Goal: Task Accomplishment & Management: Manage account settings

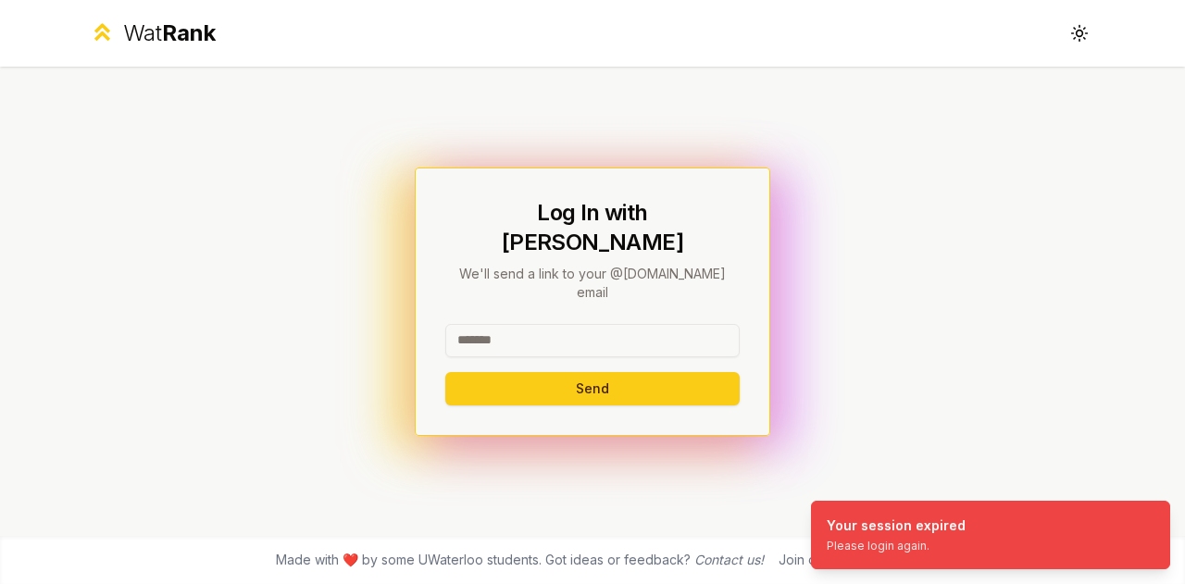
click at [488, 324] on input at bounding box center [592, 340] width 294 height 33
click at [657, 150] on div "Log In with WatIAM We'll send a link to your @[DOMAIN_NAME] email Send" at bounding box center [592, 301] width 1066 height 469
click at [171, 32] on span "Rank" at bounding box center [189, 32] width 54 height 27
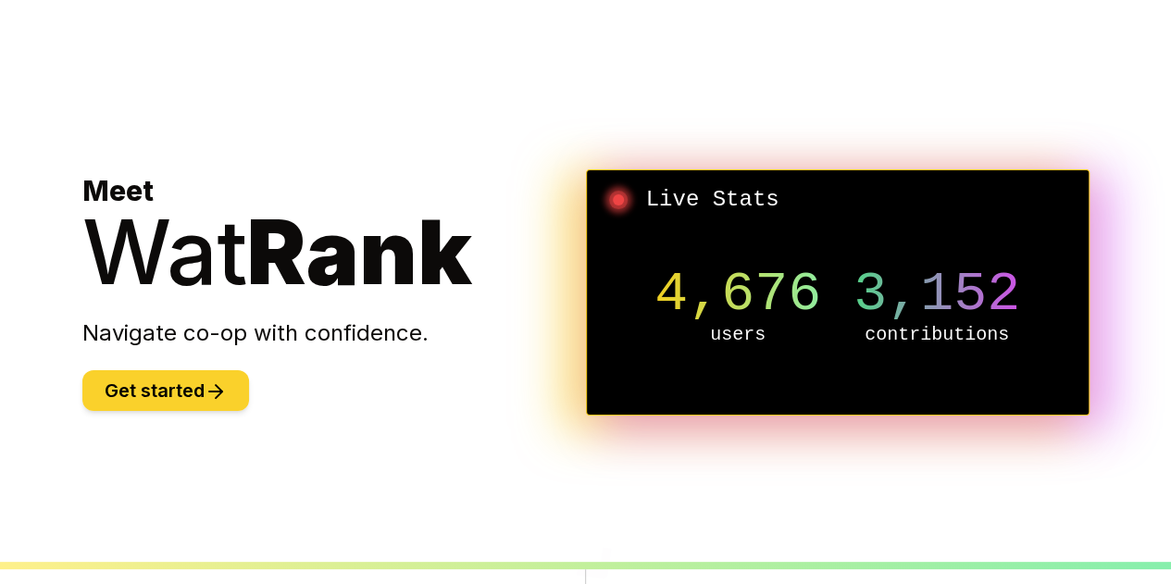
click at [205, 372] on button "Get started" at bounding box center [165, 390] width 167 height 41
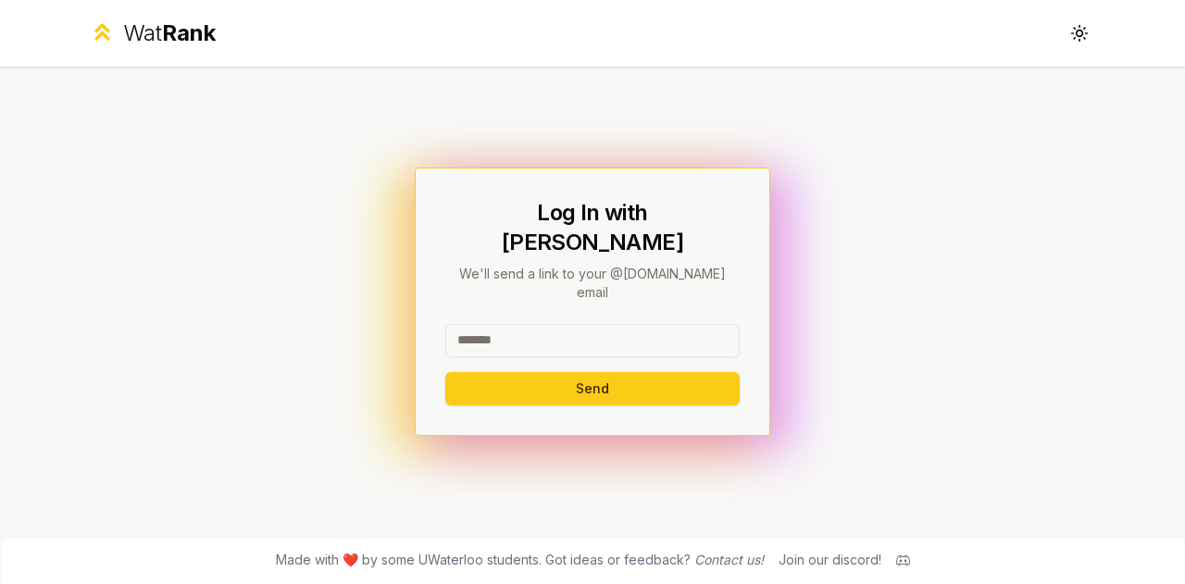
click at [566, 324] on input at bounding box center [592, 340] width 294 height 33
type input "********"
click at [445, 372] on button "Send" at bounding box center [592, 388] width 294 height 33
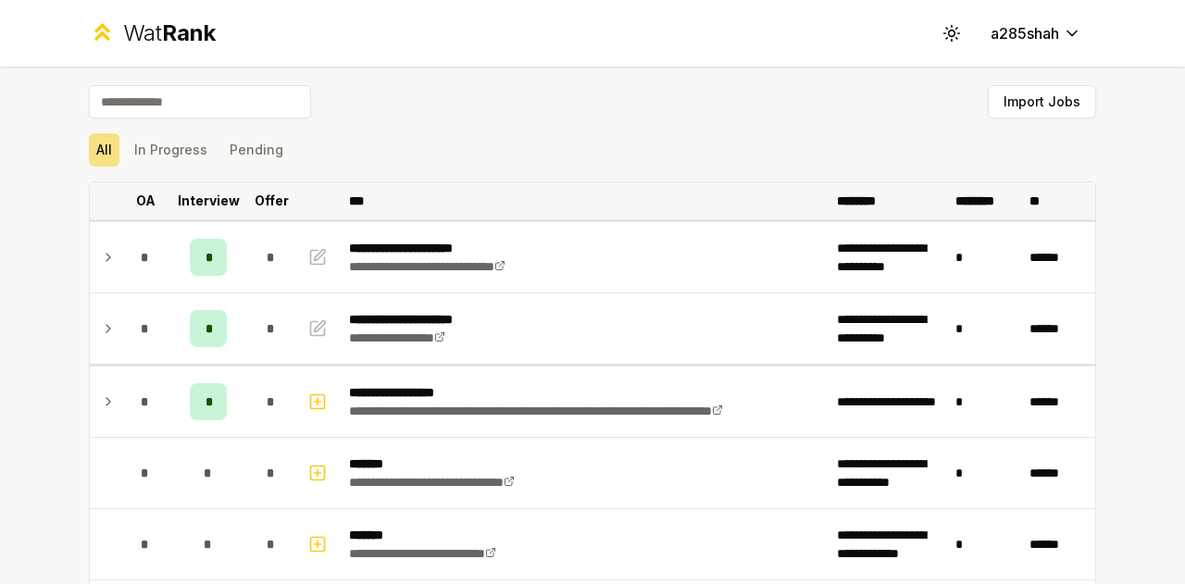
click at [254, 194] on p "Offer" at bounding box center [271, 201] width 34 height 19
click at [195, 197] on p "Interview" at bounding box center [209, 201] width 62 height 19
click at [201, 198] on p "Interview" at bounding box center [199, 201] width 62 height 19
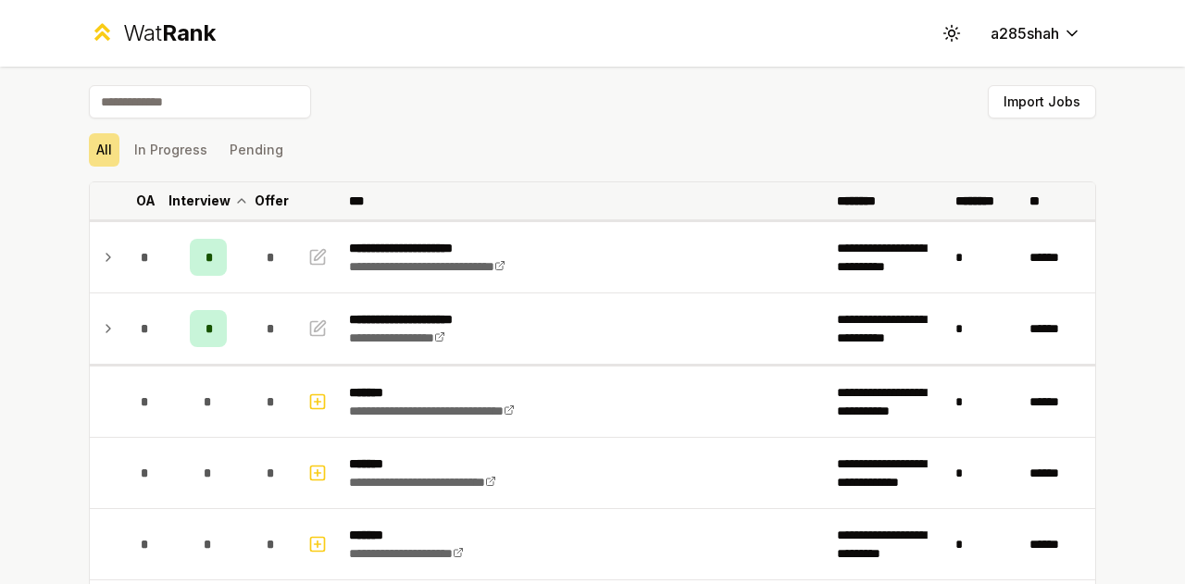
click at [201, 198] on p "Interview" at bounding box center [199, 201] width 62 height 19
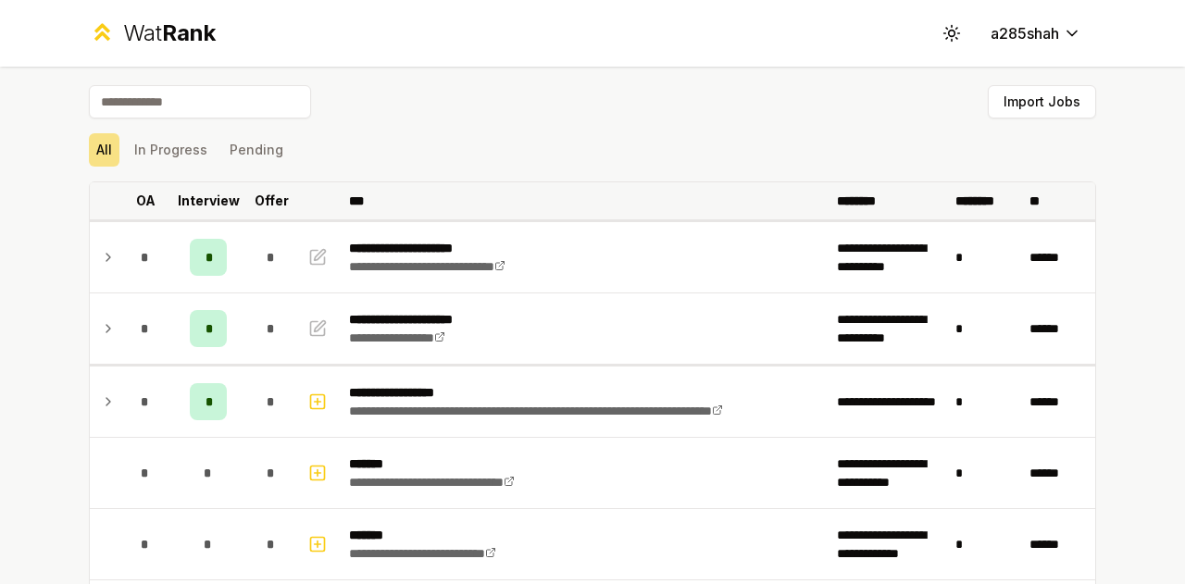
click at [201, 198] on p "Interview" at bounding box center [209, 201] width 62 height 19
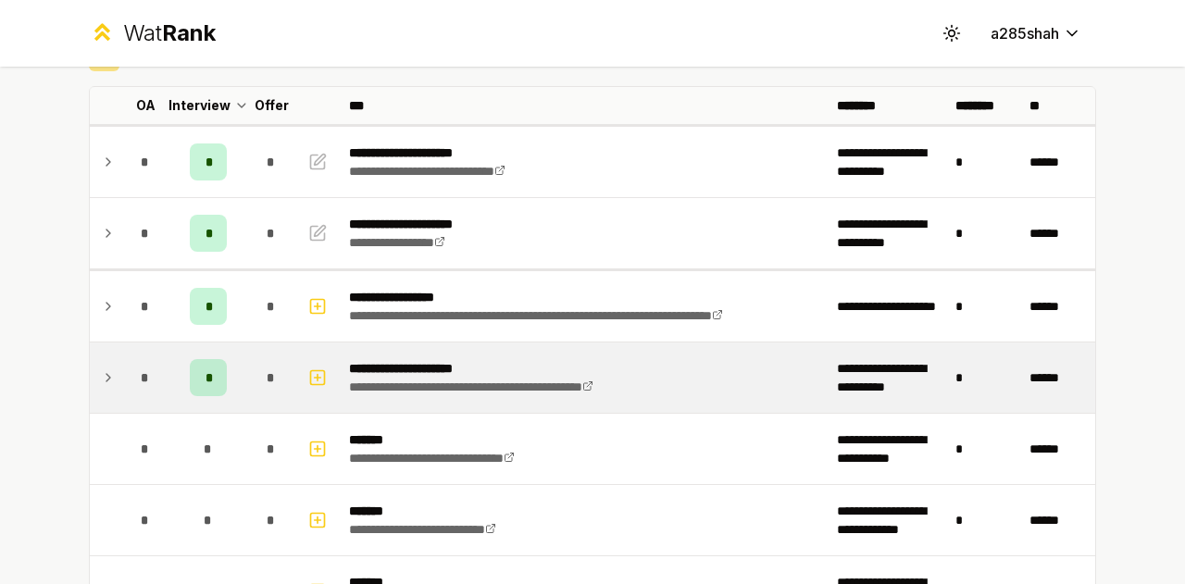
scroll to position [94, 0]
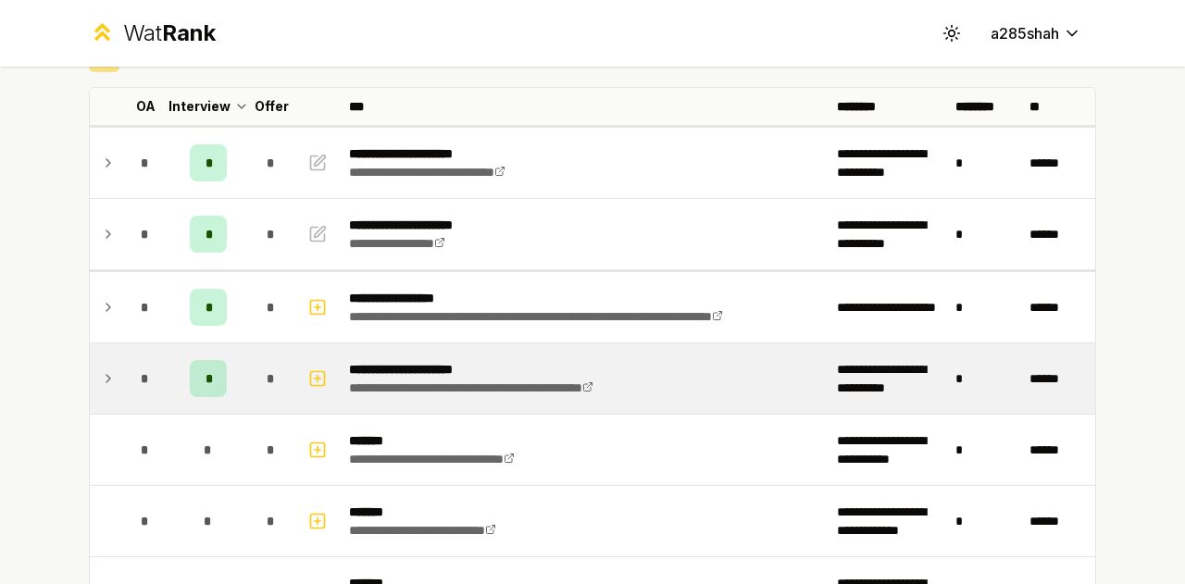
click at [101, 384] on icon at bounding box center [108, 378] width 15 height 22
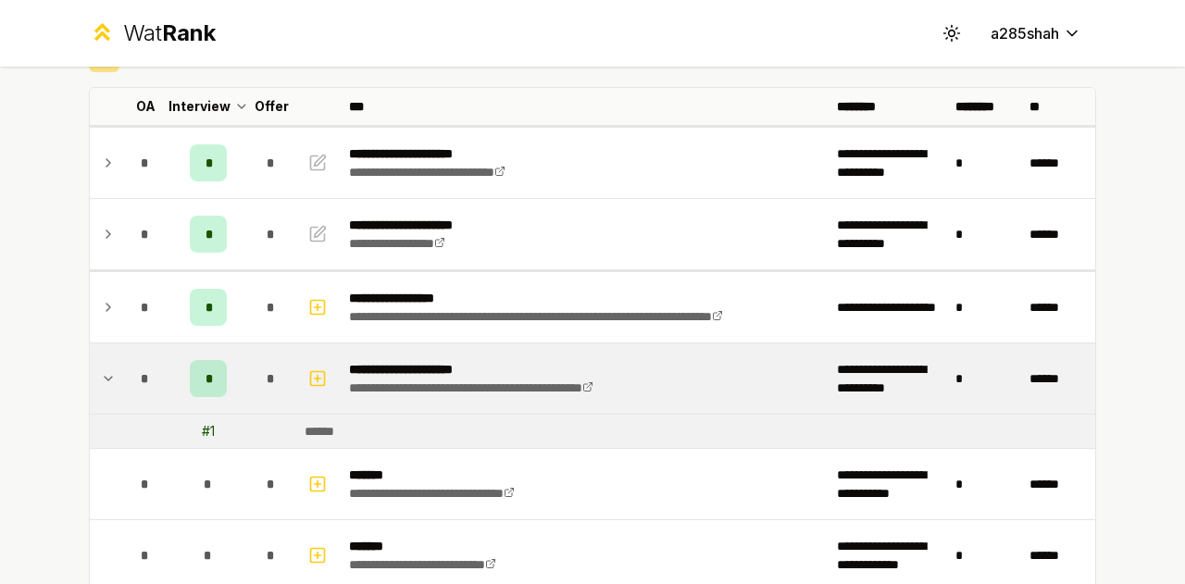
click at [101, 384] on icon at bounding box center [108, 378] width 15 height 22
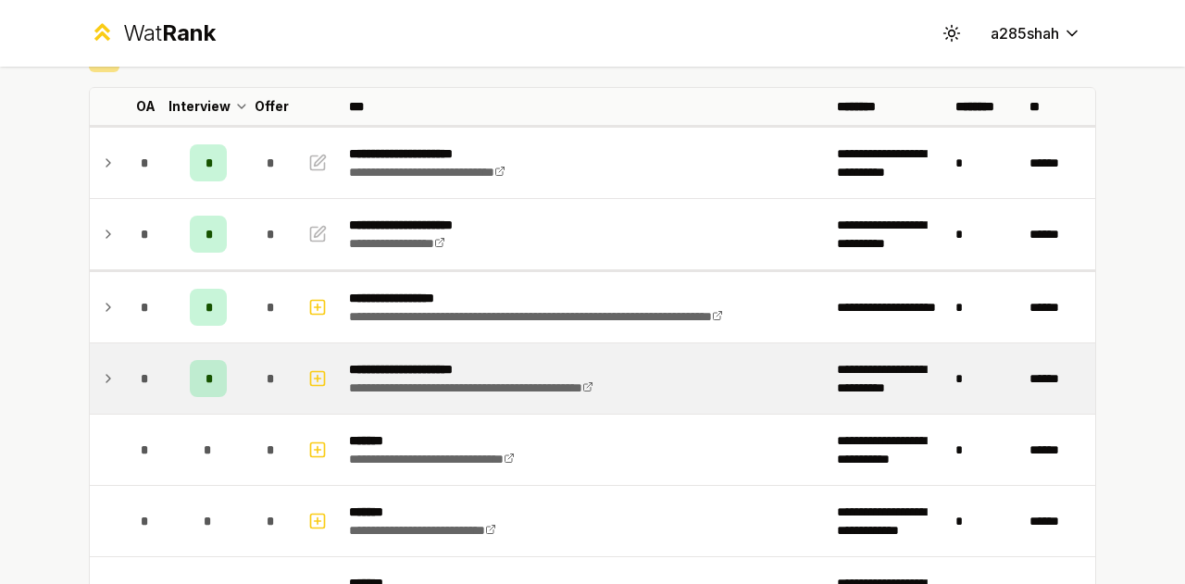
click at [101, 379] on icon at bounding box center [108, 378] width 15 height 22
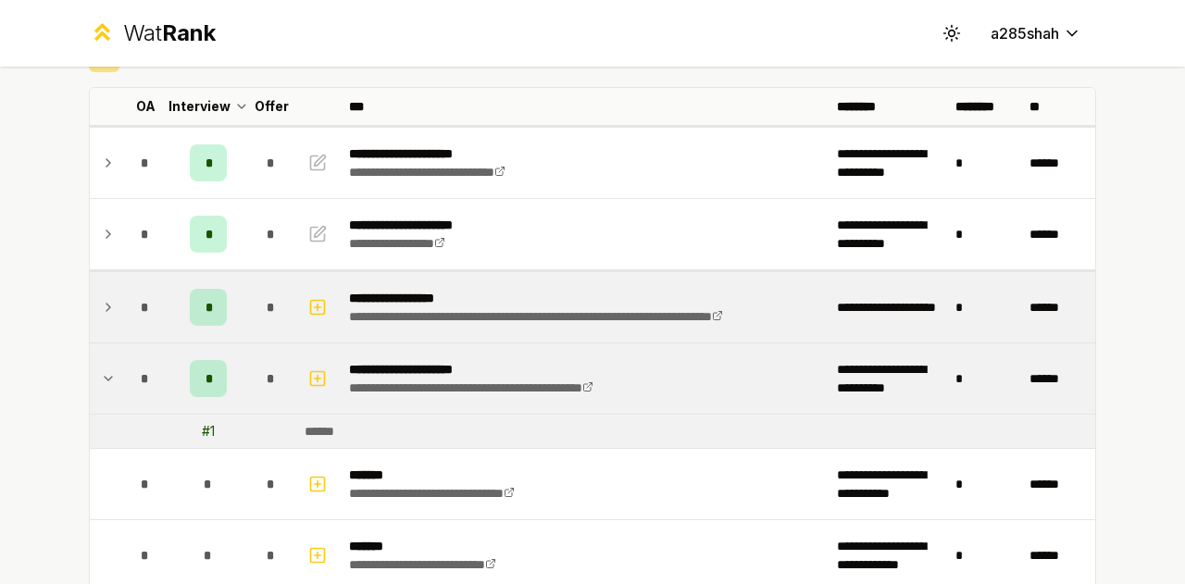
click at [101, 305] on icon at bounding box center [108, 307] width 15 height 22
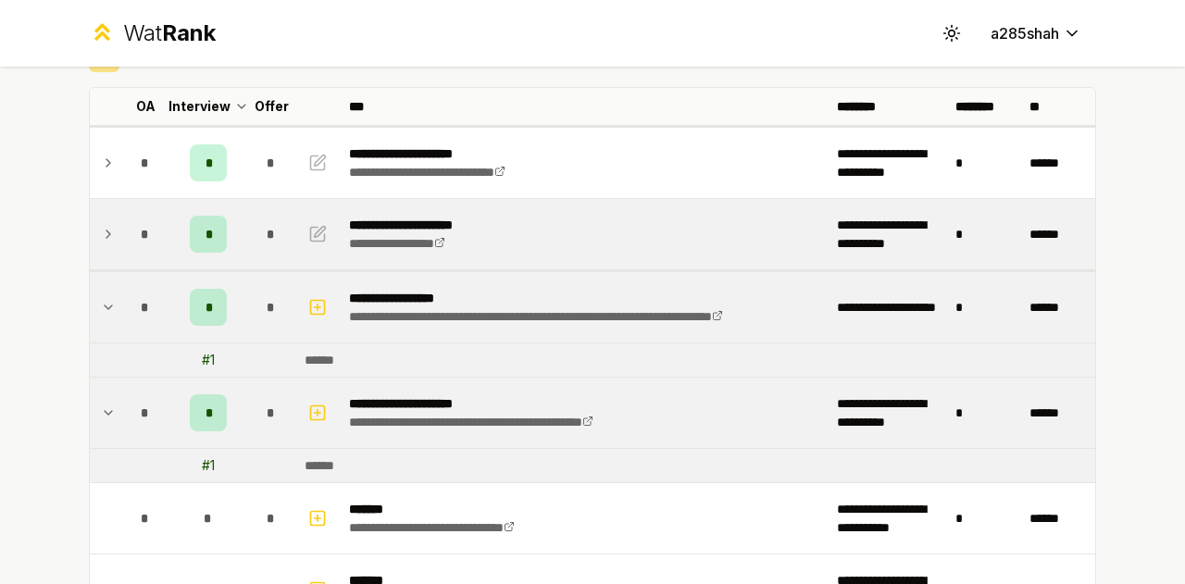
click at [105, 206] on td at bounding box center [105, 234] width 30 height 70
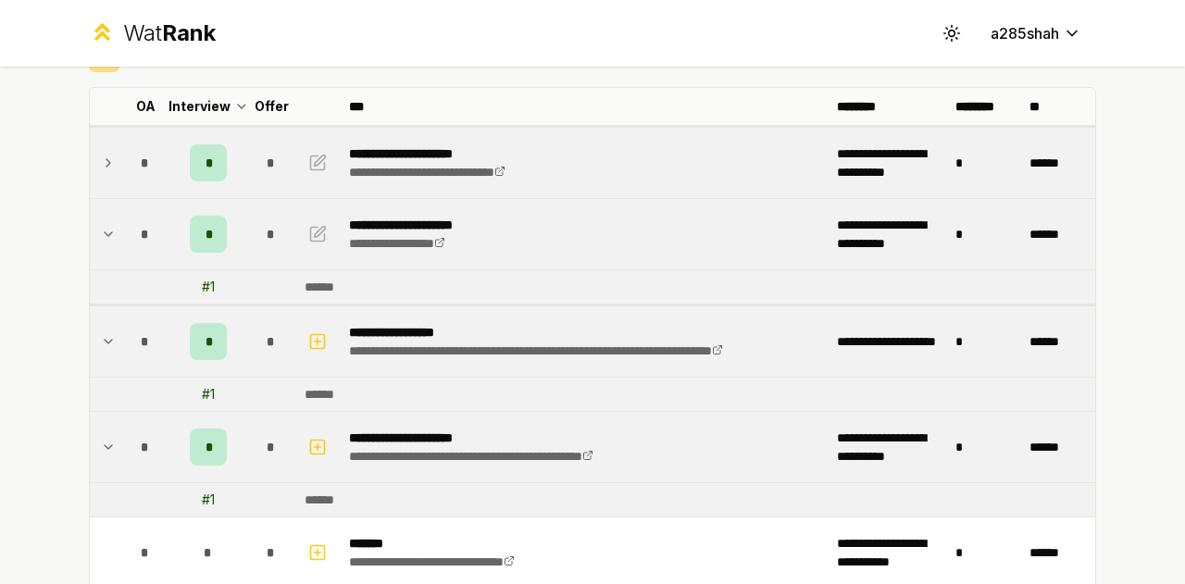
click at [101, 171] on icon at bounding box center [108, 163] width 15 height 22
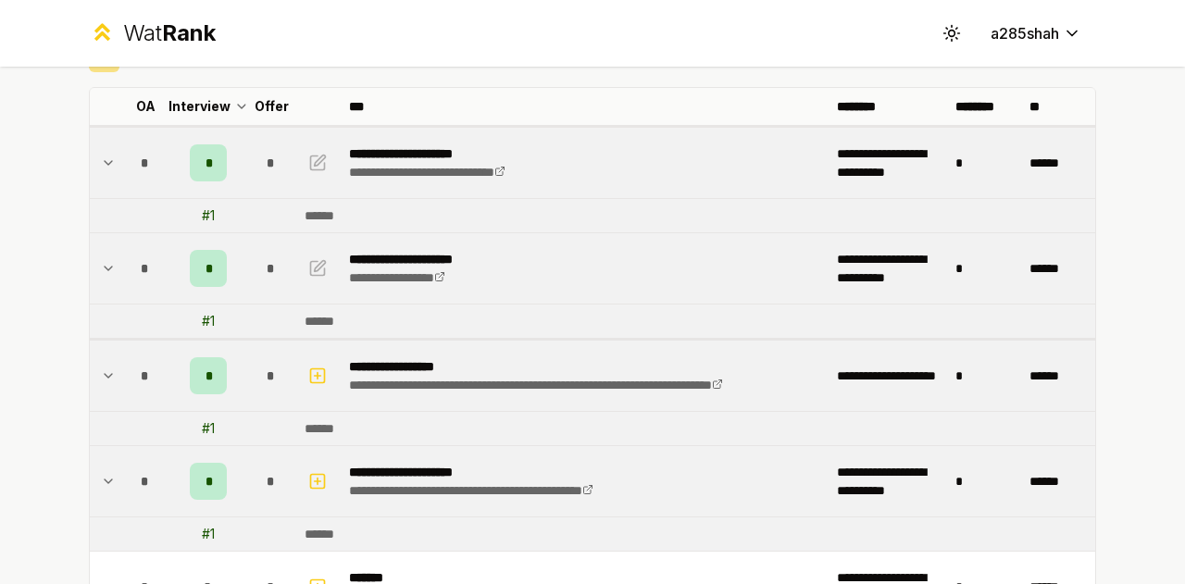
click at [101, 171] on icon at bounding box center [108, 163] width 15 height 22
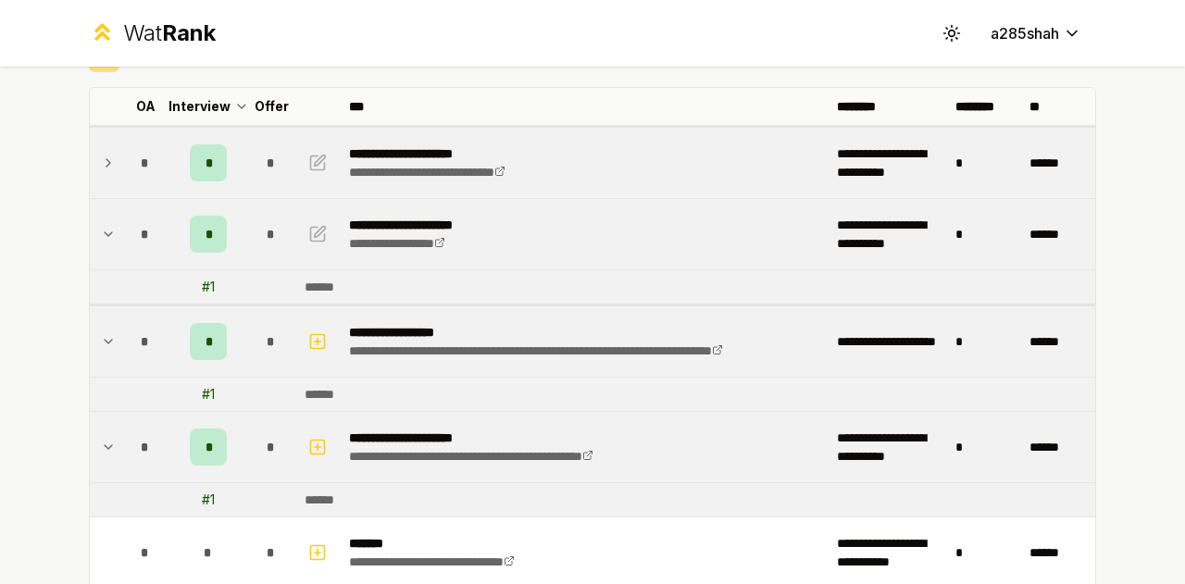
click at [105, 212] on td at bounding box center [105, 234] width 30 height 70
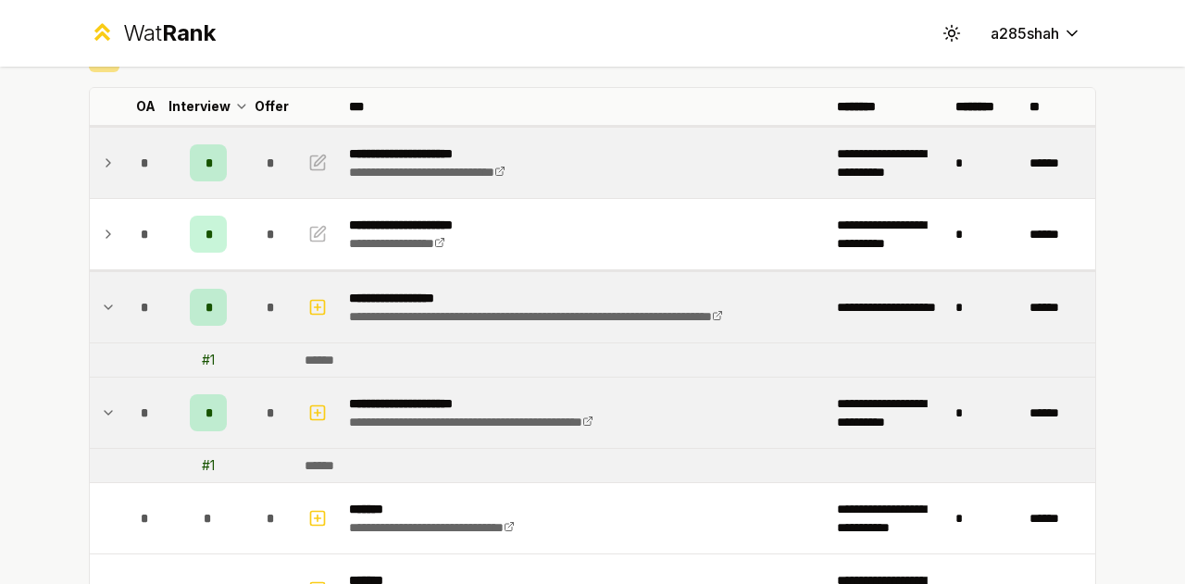
click at [106, 296] on icon at bounding box center [108, 307] width 15 height 22
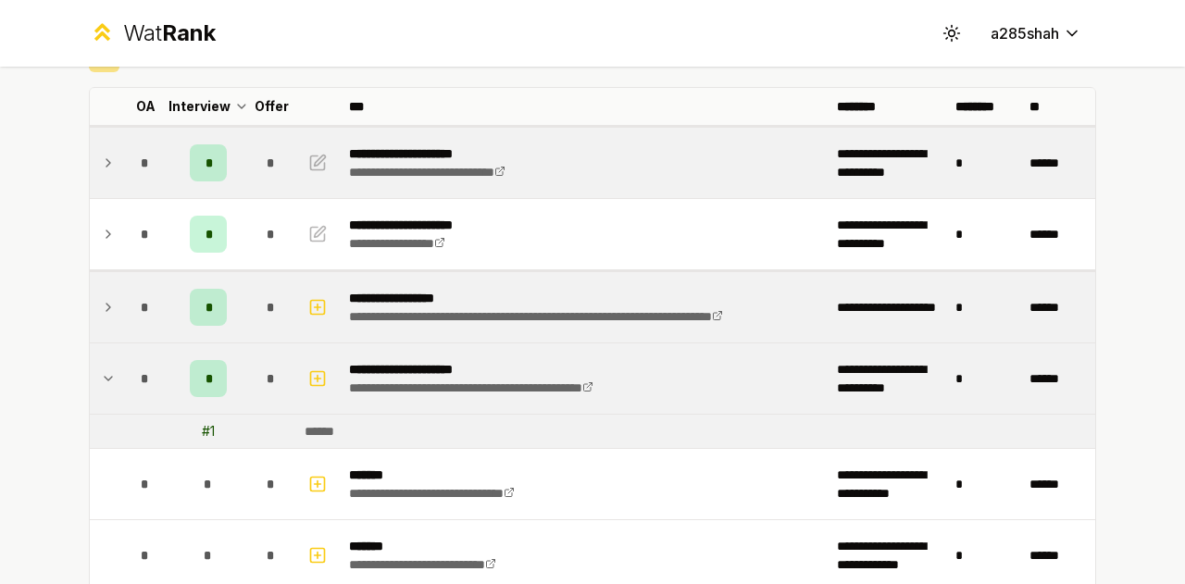
click at [103, 363] on td at bounding box center [105, 378] width 30 height 70
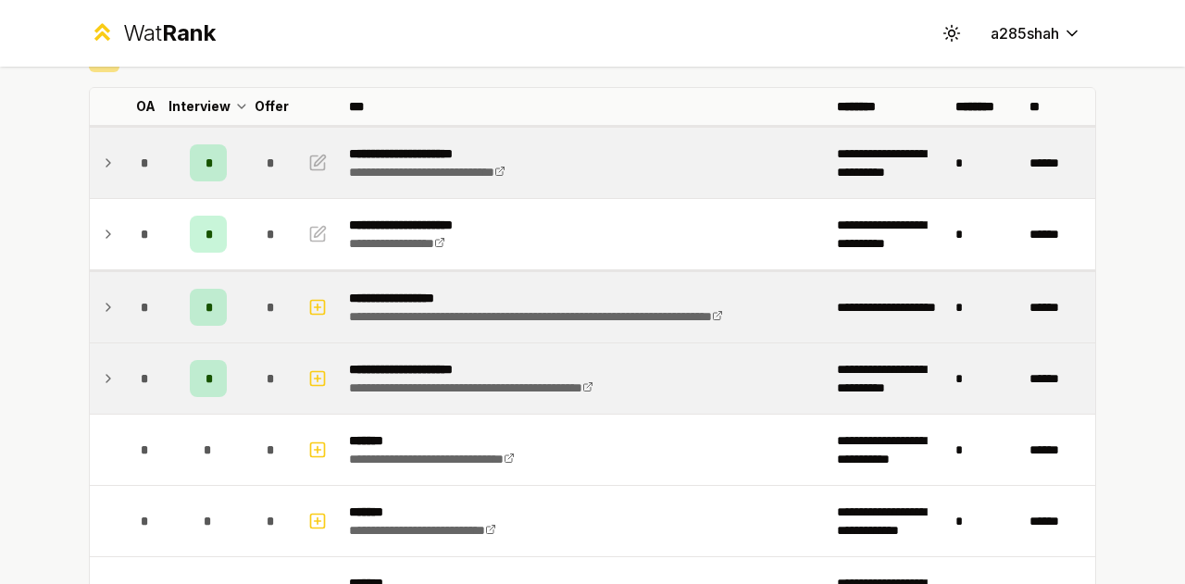
click at [215, 369] on div "*" at bounding box center [208, 378] width 37 height 37
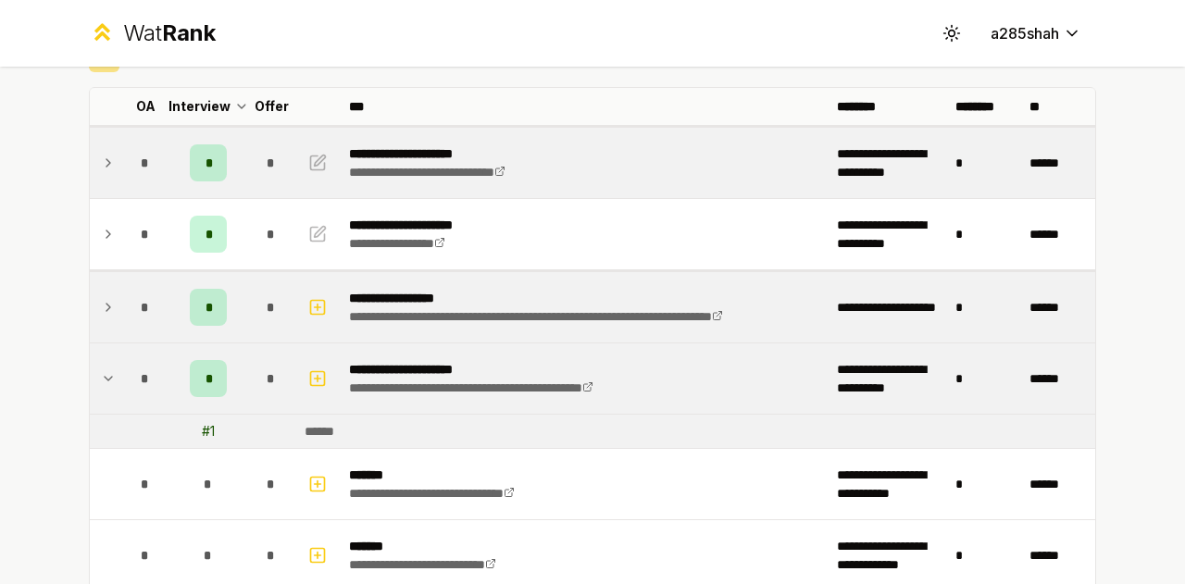
click at [215, 369] on div "*" at bounding box center [208, 378] width 37 height 37
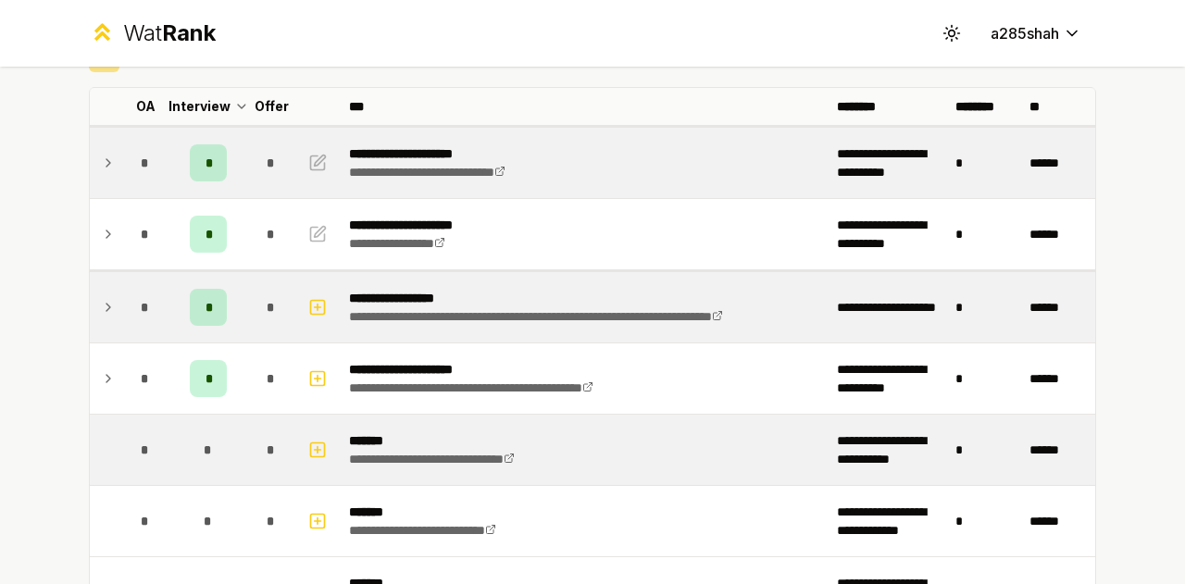
click at [220, 438] on td "*" at bounding box center [208, 450] width 74 height 70
click at [204, 441] on span "*" at bounding box center [208, 450] width 8 height 19
click at [317, 449] on icon "button" at bounding box center [317, 449] width 0 height 6
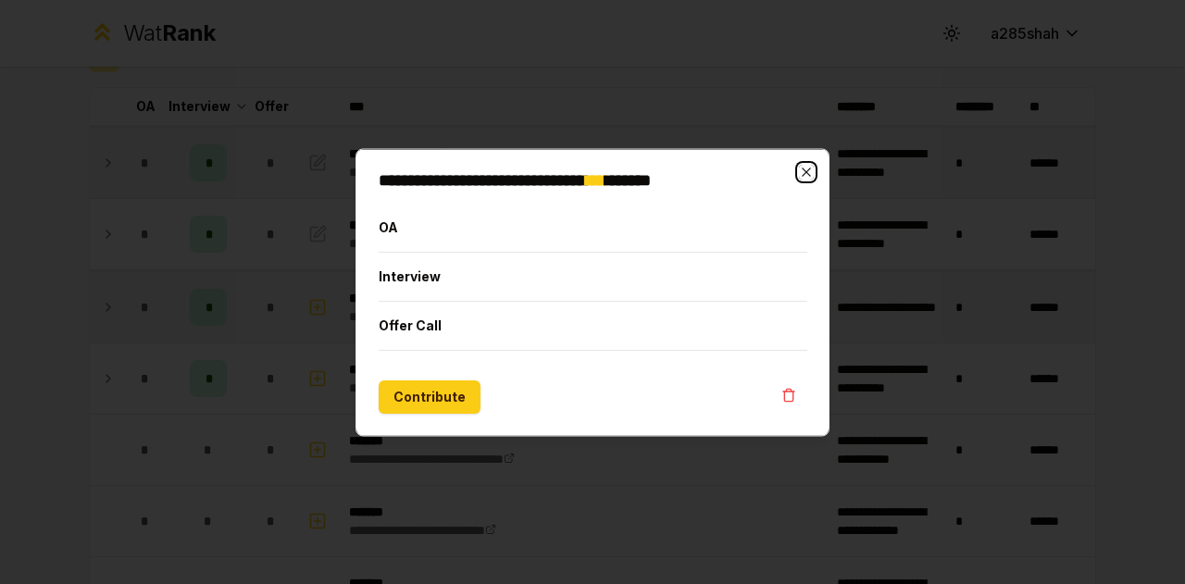
click at [813, 170] on icon "button" at bounding box center [806, 171] width 15 height 15
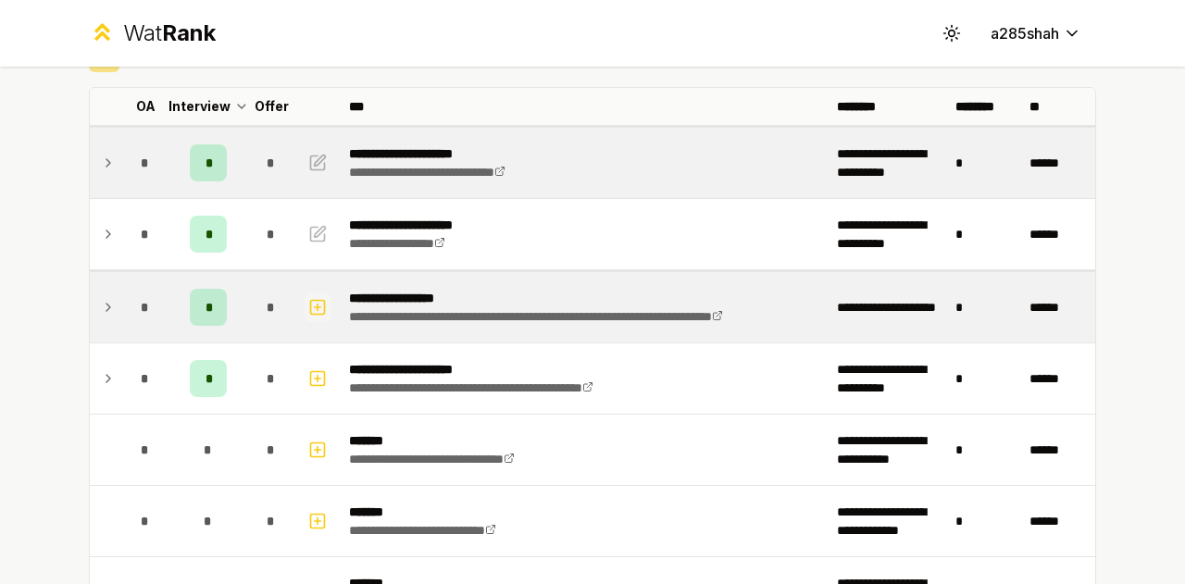
click at [309, 296] on icon "button" at bounding box center [317, 307] width 19 height 22
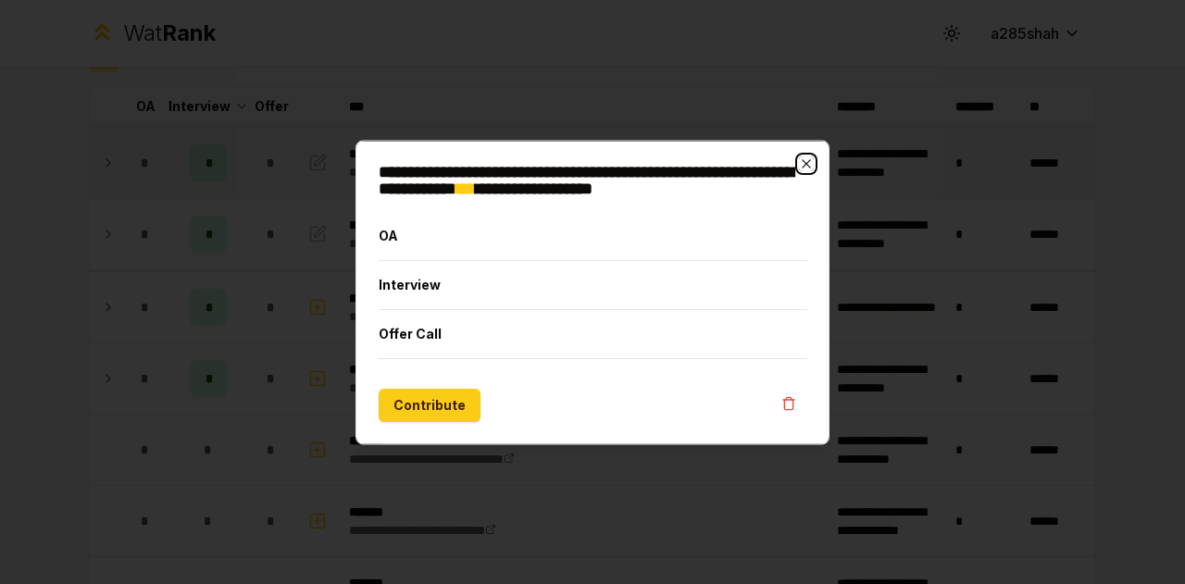
click at [811, 168] on icon "button" at bounding box center [806, 162] width 15 height 15
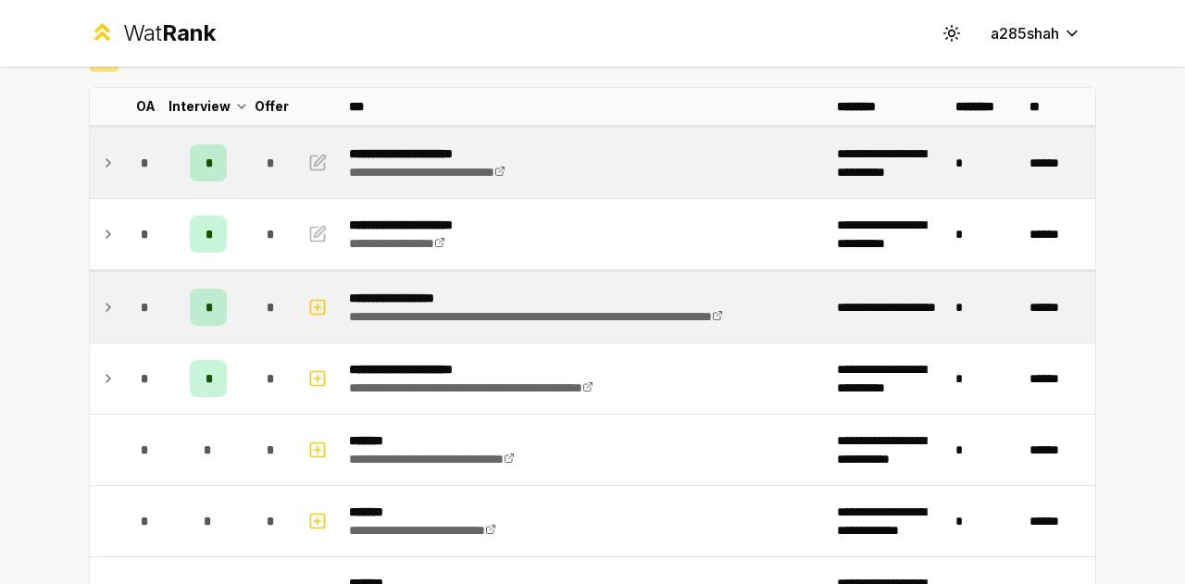
click at [425, 315] on div "**********" at bounding box center [585, 307] width 473 height 37
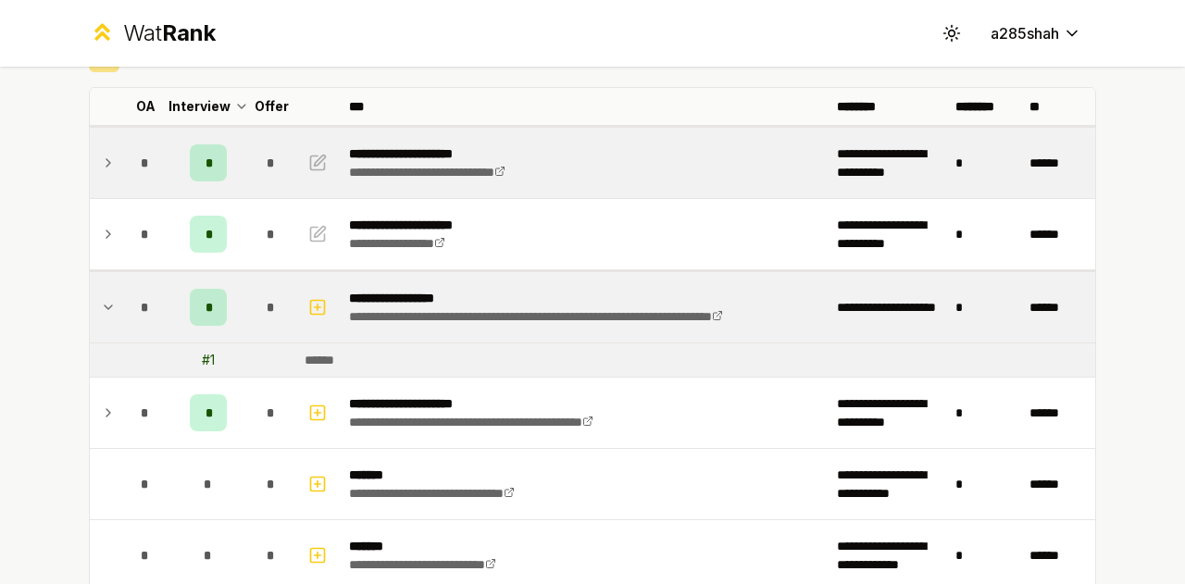
click at [425, 315] on div "**********" at bounding box center [585, 307] width 473 height 37
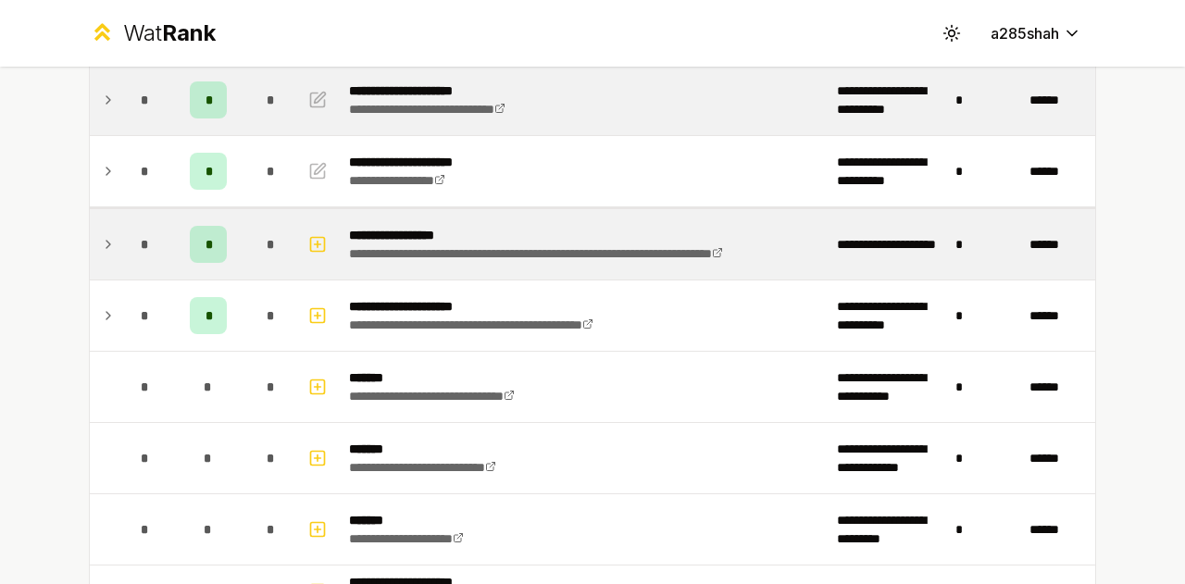
scroll to position [0, 0]
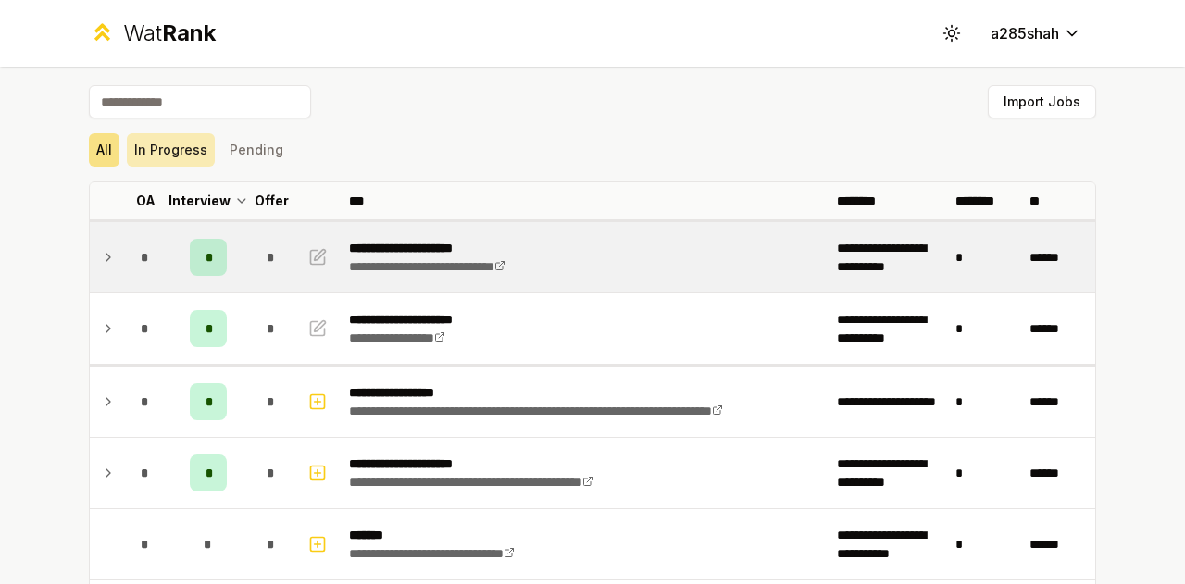
click at [184, 164] on button "In Progress" at bounding box center [171, 149] width 88 height 33
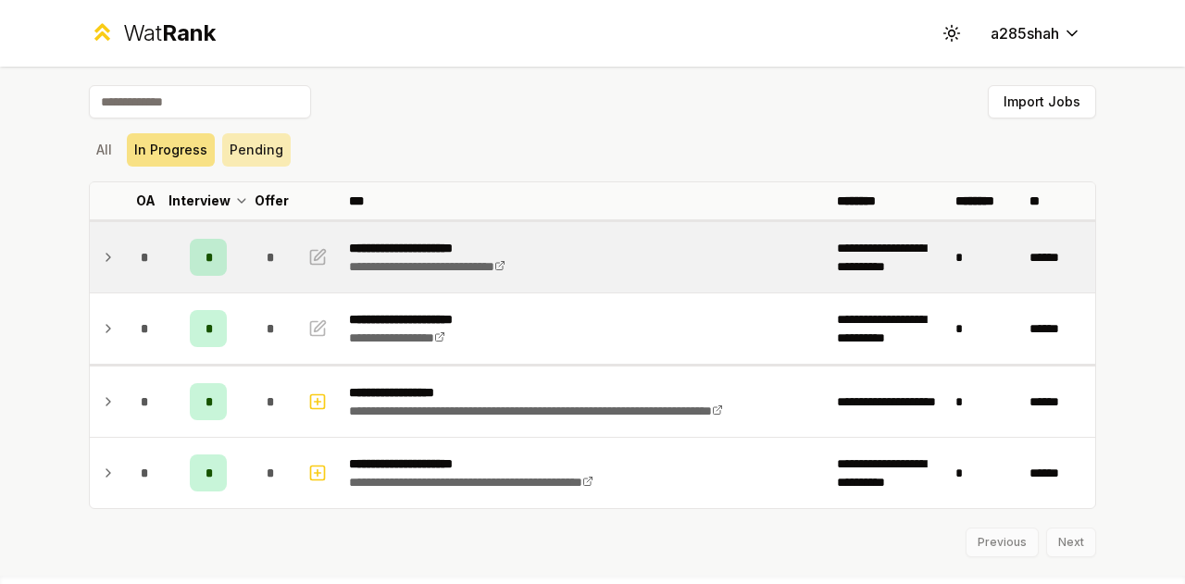
click at [248, 139] on button "Pending" at bounding box center [256, 149] width 68 height 33
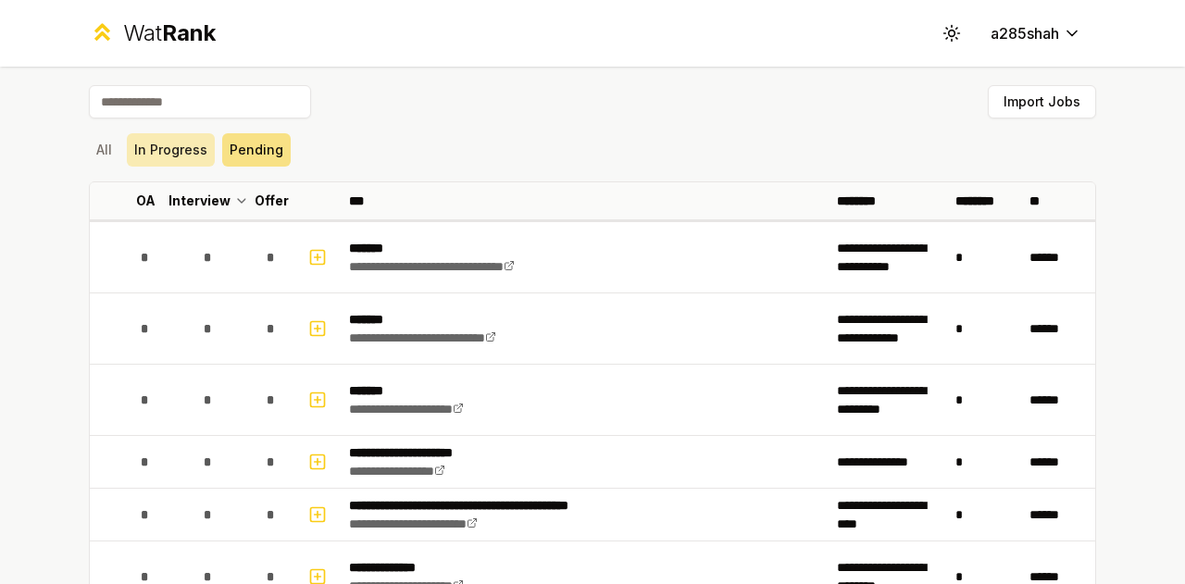
click at [148, 137] on button "In Progress" at bounding box center [171, 149] width 88 height 33
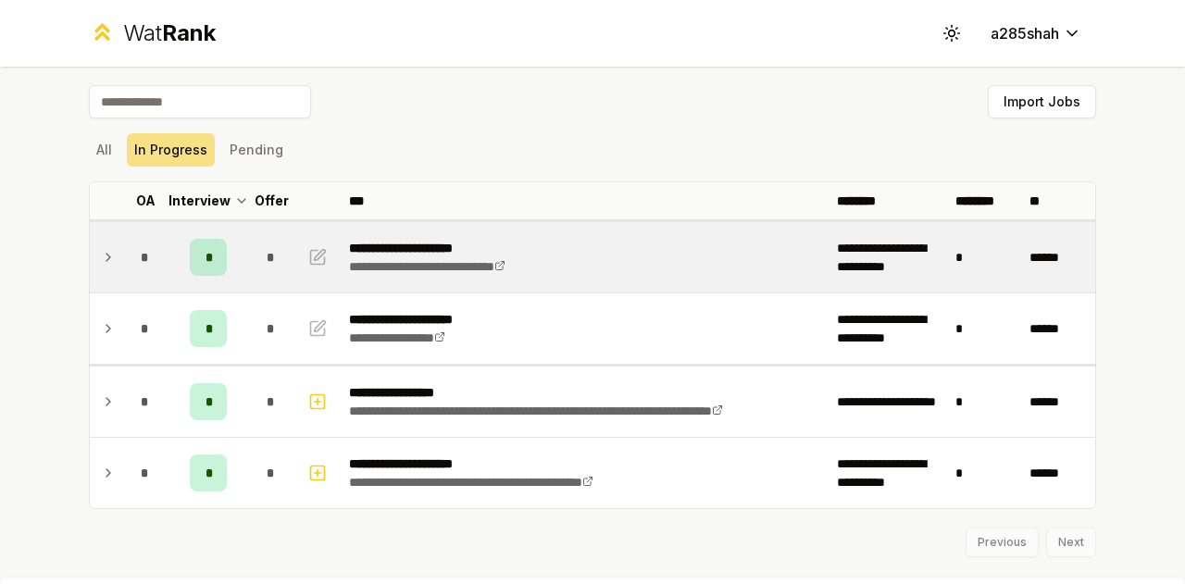
scroll to position [37, 0]
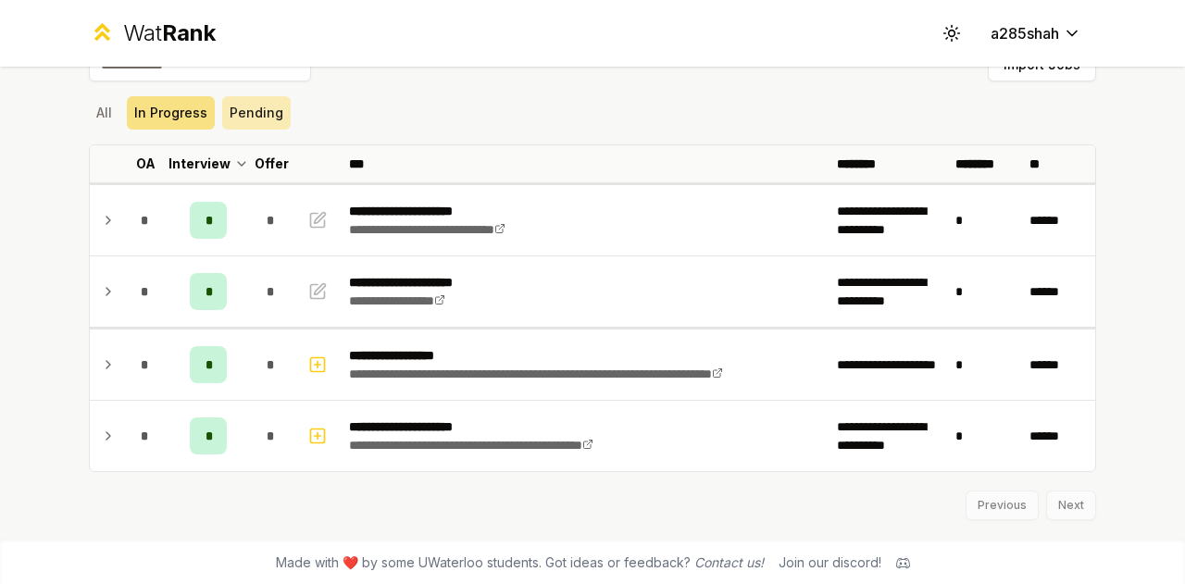
click at [256, 123] on button "Pending" at bounding box center [256, 112] width 68 height 33
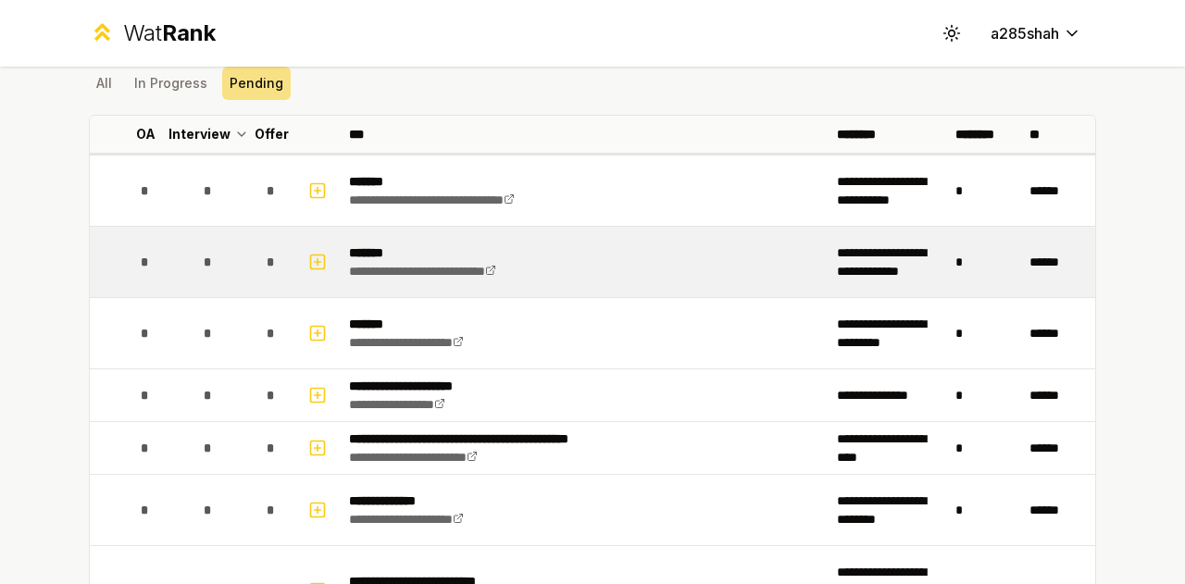
scroll to position [0, 0]
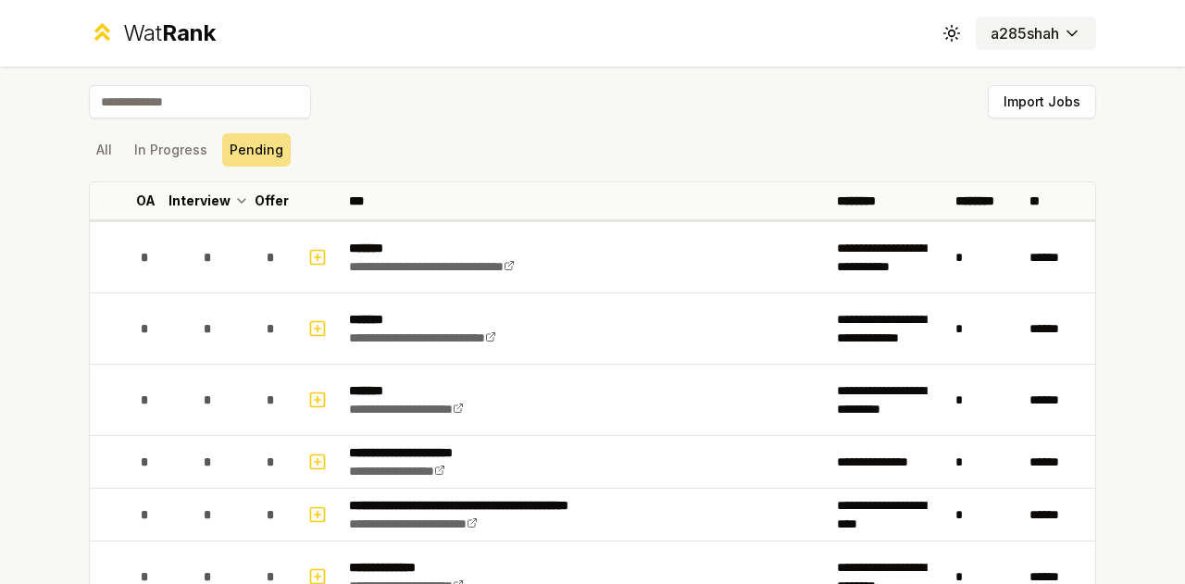
click at [1040, 43] on html "**********" at bounding box center [592, 292] width 1185 height 584
click at [950, 21] on html "**********" at bounding box center [592, 292] width 1185 height 584
click at [949, 23] on button "Toggle theme" at bounding box center [951, 33] width 33 height 33
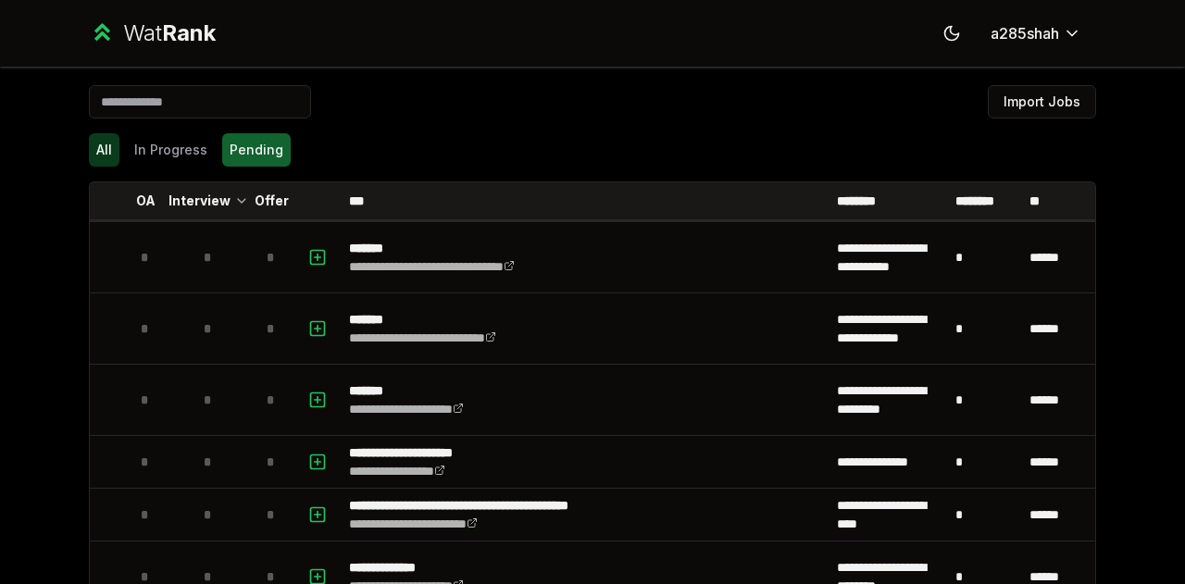
click at [102, 151] on button "All" at bounding box center [104, 149] width 31 height 33
